Goal: Task Accomplishment & Management: Manage account settings

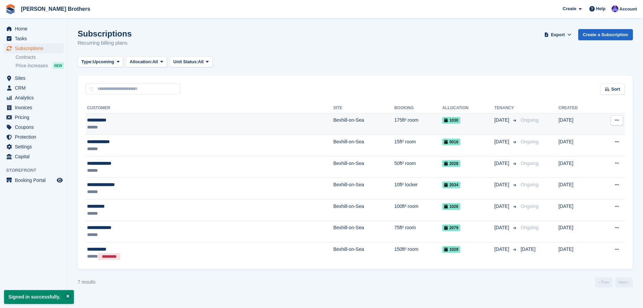
click at [179, 120] on div "**********" at bounding box center [149, 120] width 124 height 7
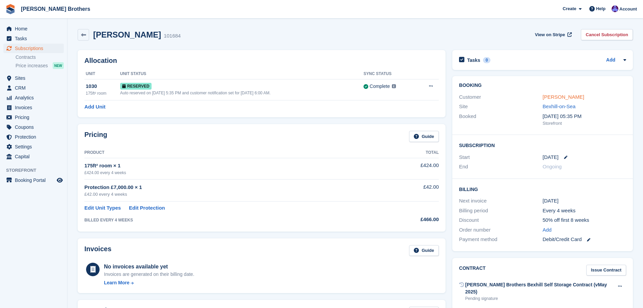
click at [563, 95] on link "[PERSON_NAME]" at bounding box center [564, 97] width 42 height 6
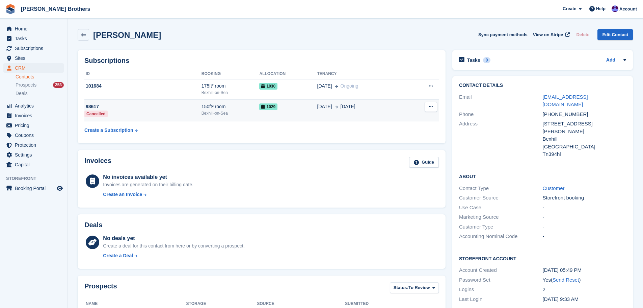
click at [283, 112] on td "1029" at bounding box center [288, 111] width 58 height 22
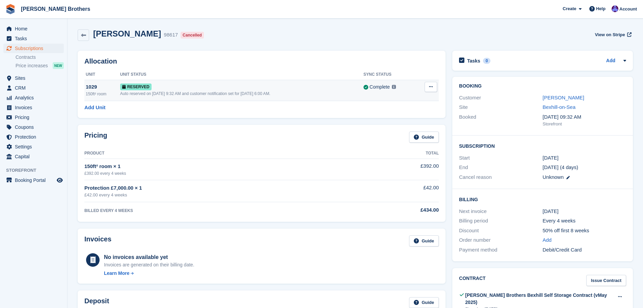
click at [434, 86] on button at bounding box center [431, 87] width 12 height 10
click at [396, 114] on p "Deallocate" at bounding box center [405, 114] width 59 height 9
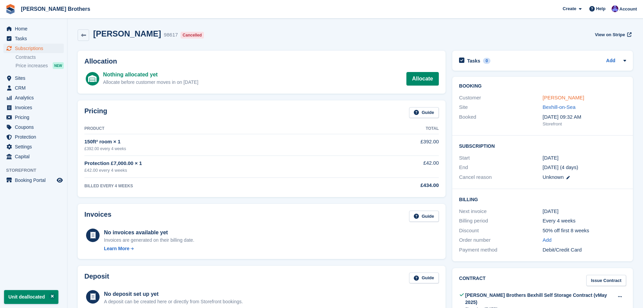
click at [565, 97] on link "[PERSON_NAME]" at bounding box center [564, 98] width 42 height 6
